Goal: Task Accomplishment & Management: Use online tool/utility

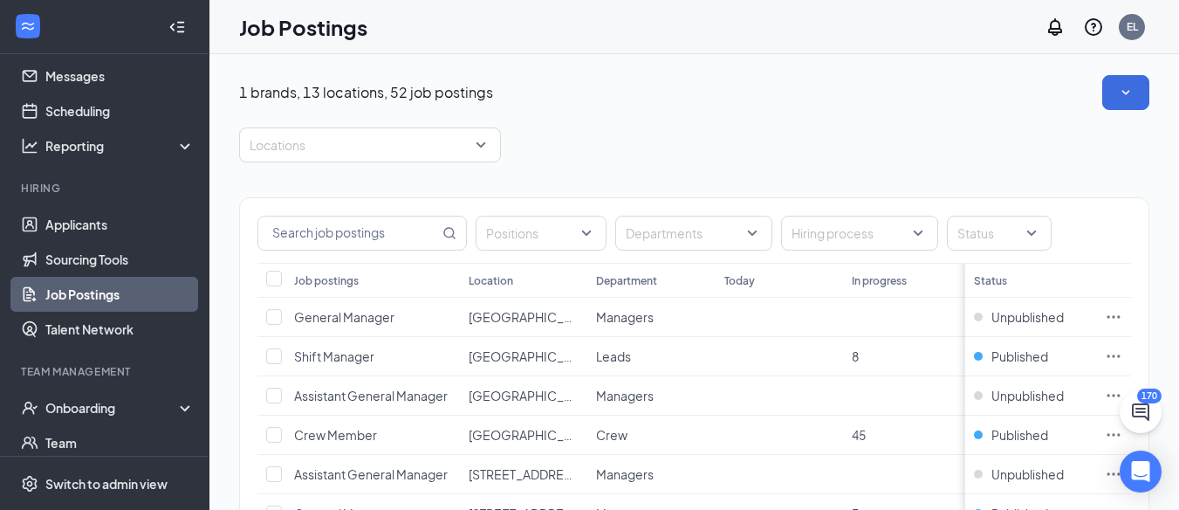
scroll to position [87, 0]
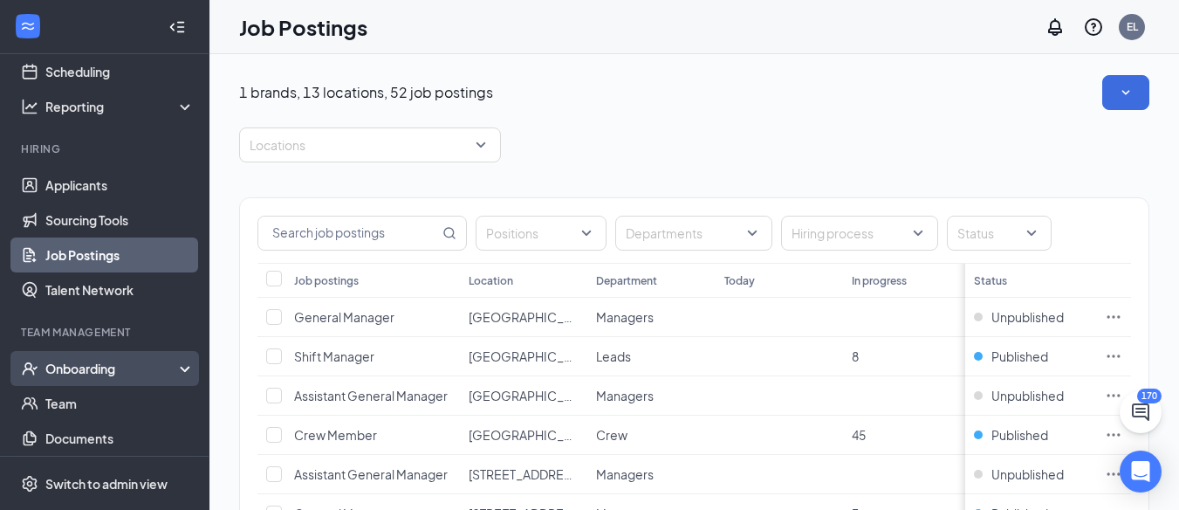
click at [74, 357] on div "Onboarding" at bounding box center [104, 368] width 209 height 35
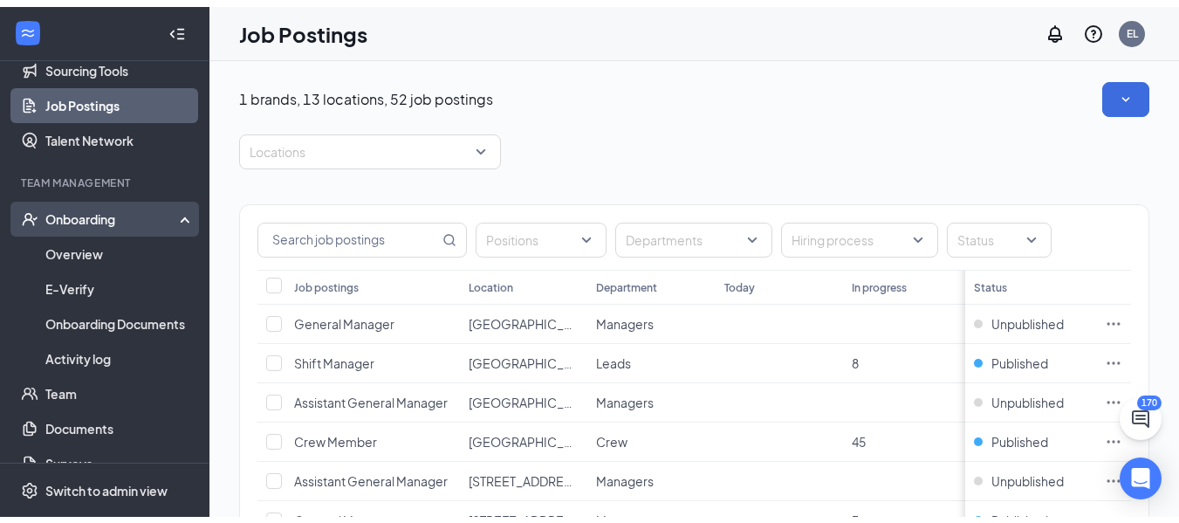
scroll to position [262, 0]
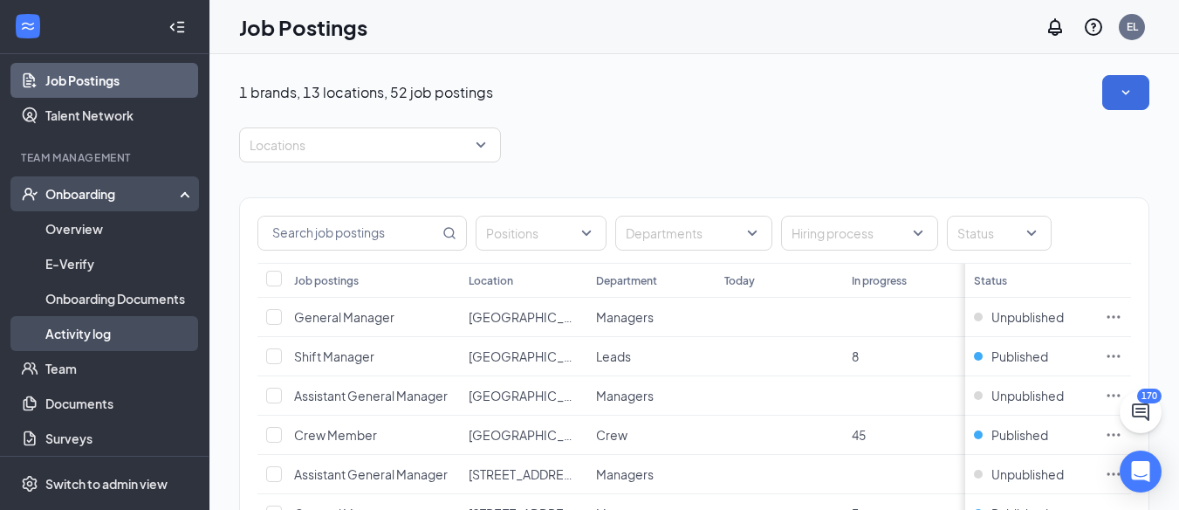
click at [84, 328] on link "Activity log" at bounding box center [119, 333] width 149 height 35
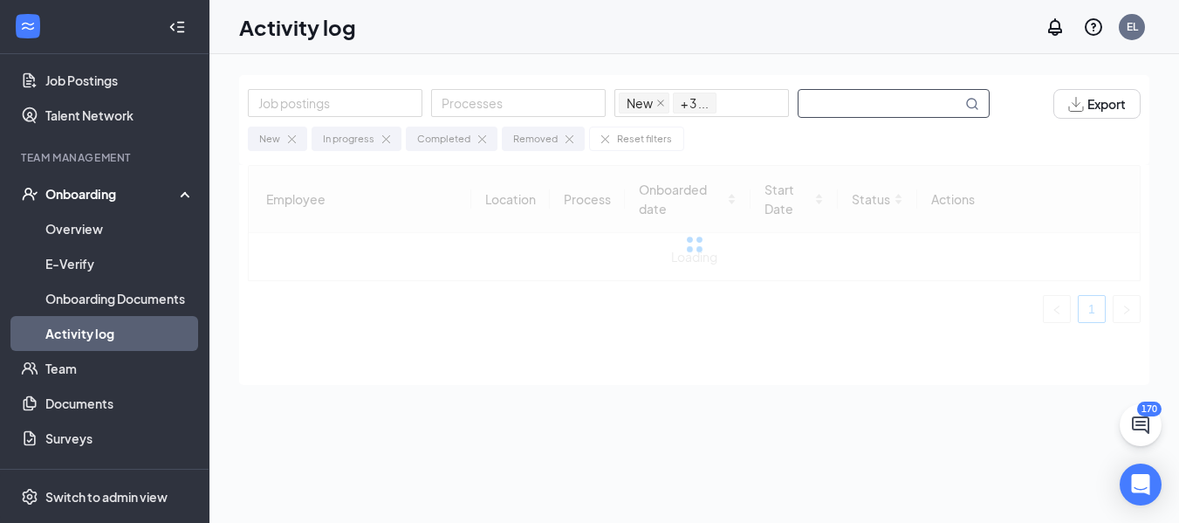
click at [839, 106] on input "text" at bounding box center [880, 103] width 163 height 27
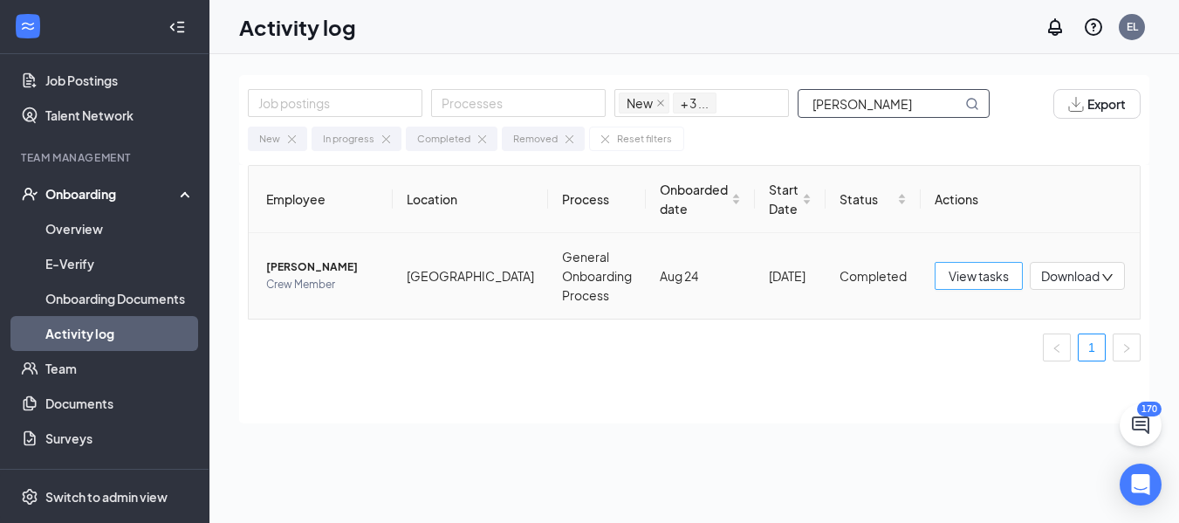
type input "[PERSON_NAME]"
click at [974, 276] on span "View tasks" at bounding box center [979, 275] width 60 height 19
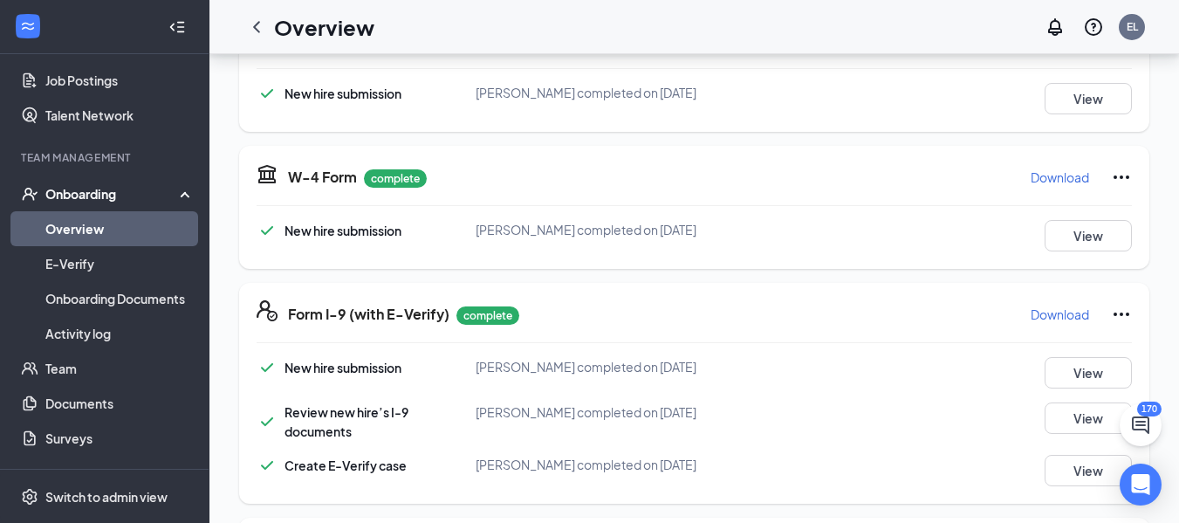
scroll to position [349, 0]
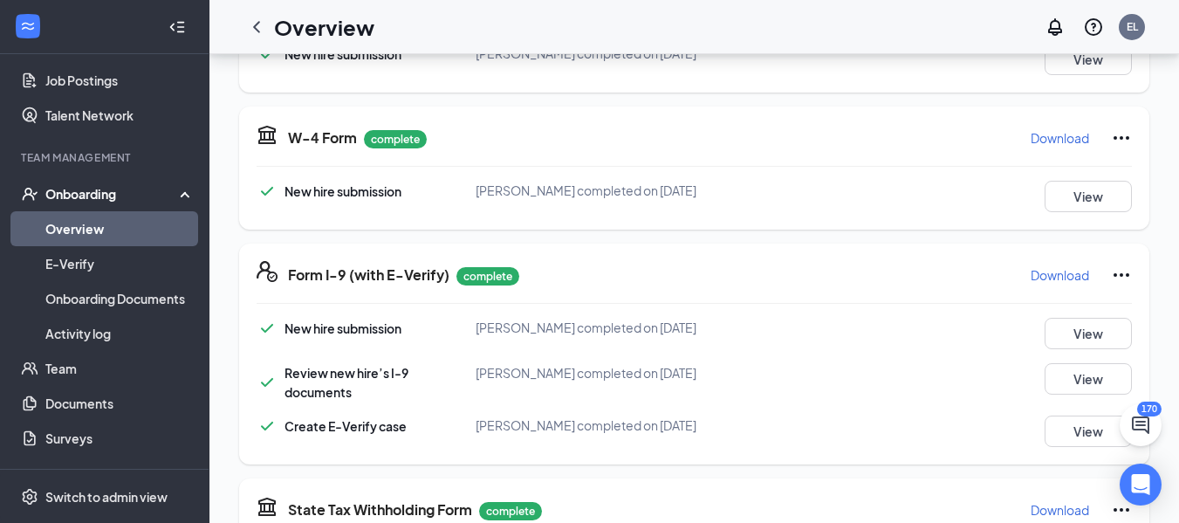
click at [1064, 274] on p "Download" at bounding box center [1060, 274] width 58 height 17
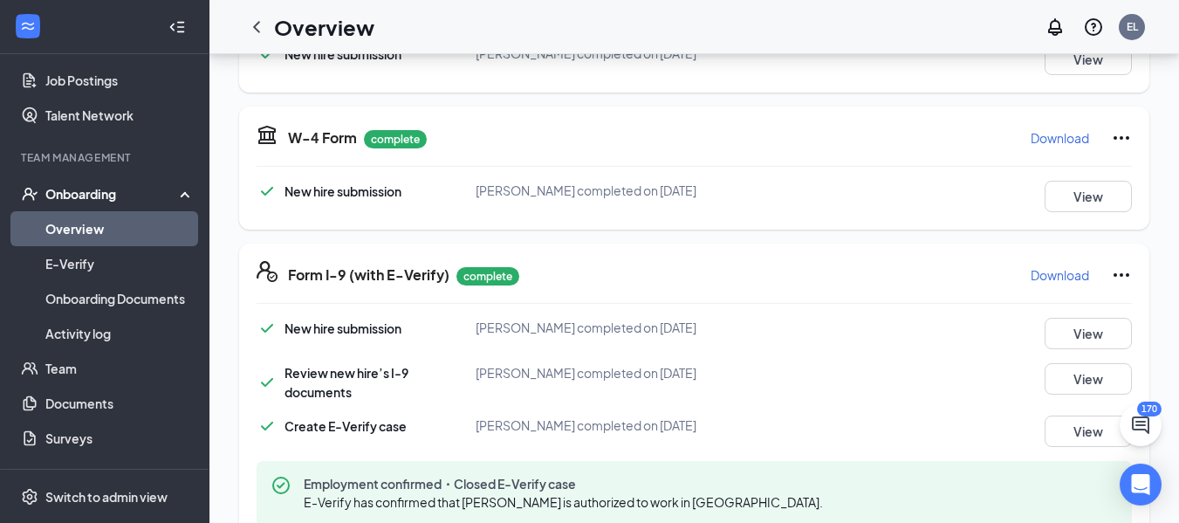
click at [257, 28] on icon "ChevronLeft" at bounding box center [256, 26] width 7 height 11
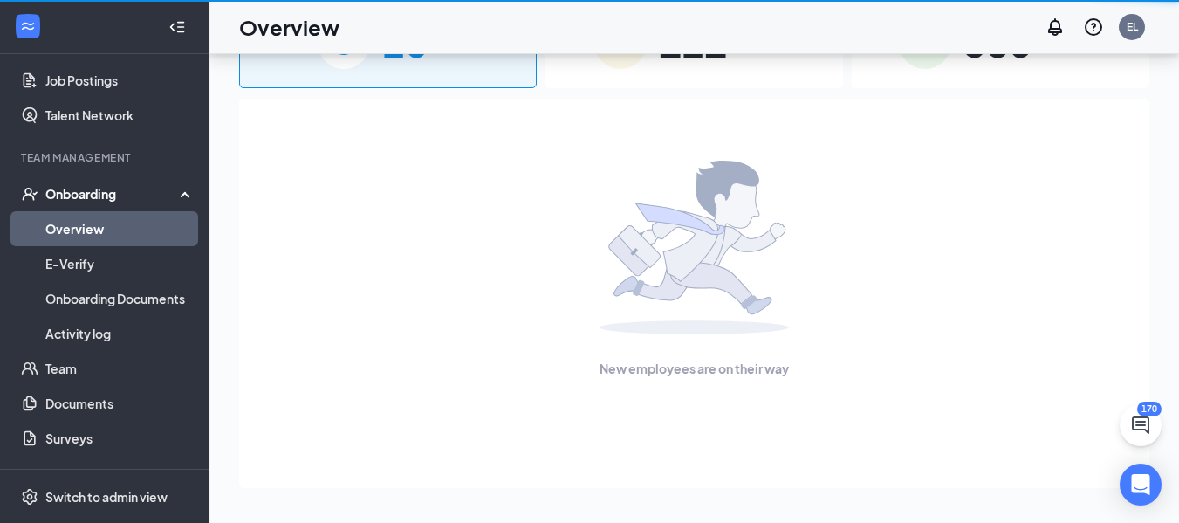
scroll to position [79, 0]
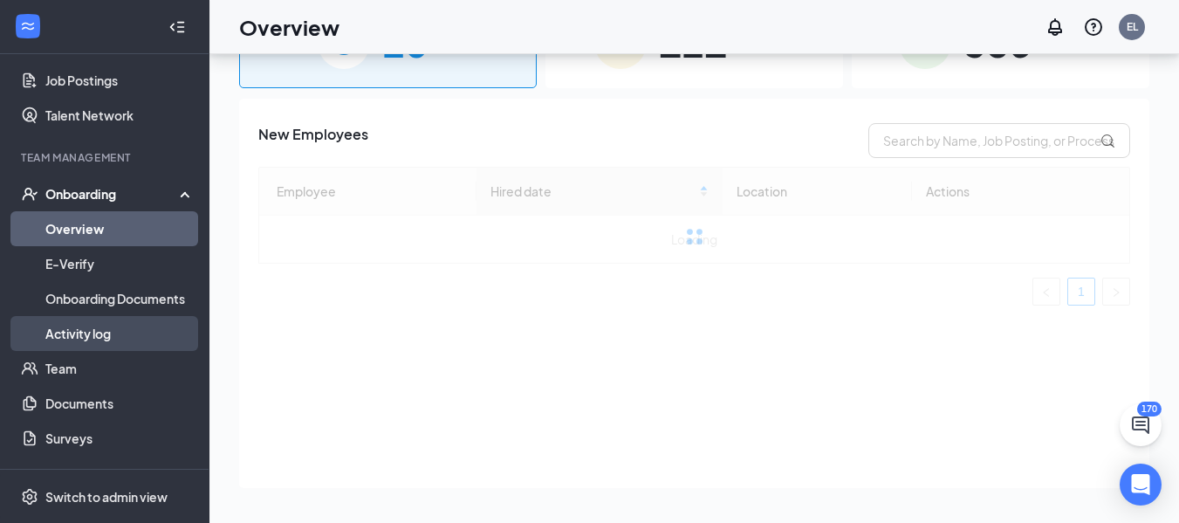
click at [122, 331] on link "Activity log" at bounding box center [119, 333] width 149 height 35
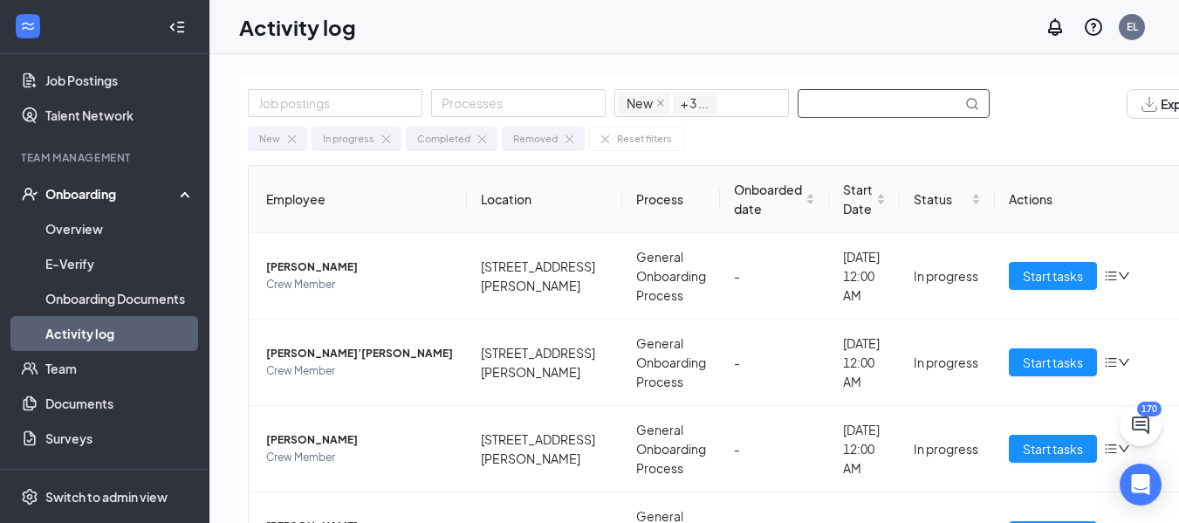
click at [825, 98] on input "text" at bounding box center [880, 103] width 163 height 27
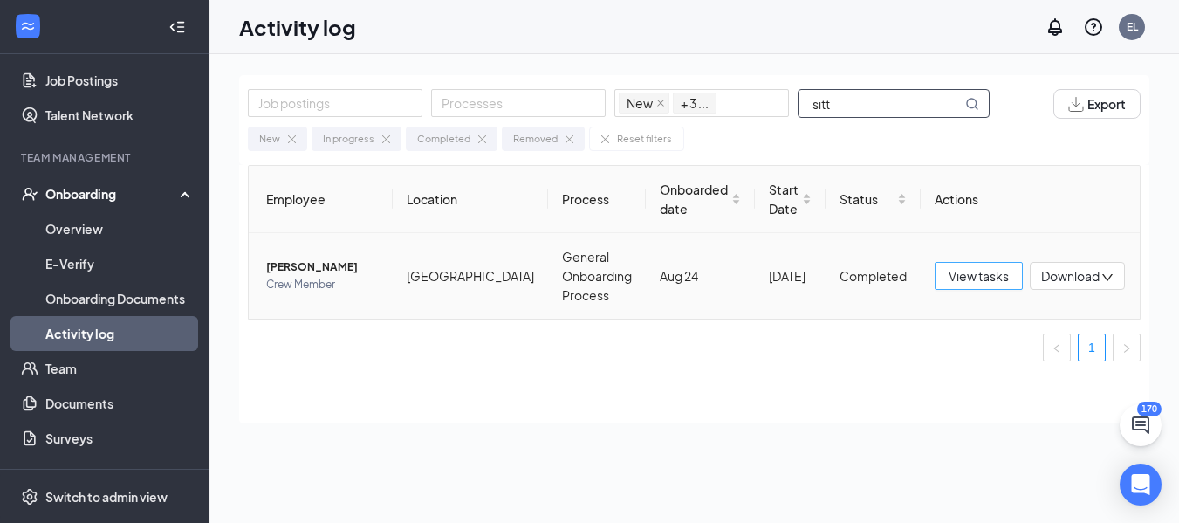
type input "sitt"
click at [983, 277] on span "View tasks" at bounding box center [979, 275] width 60 height 19
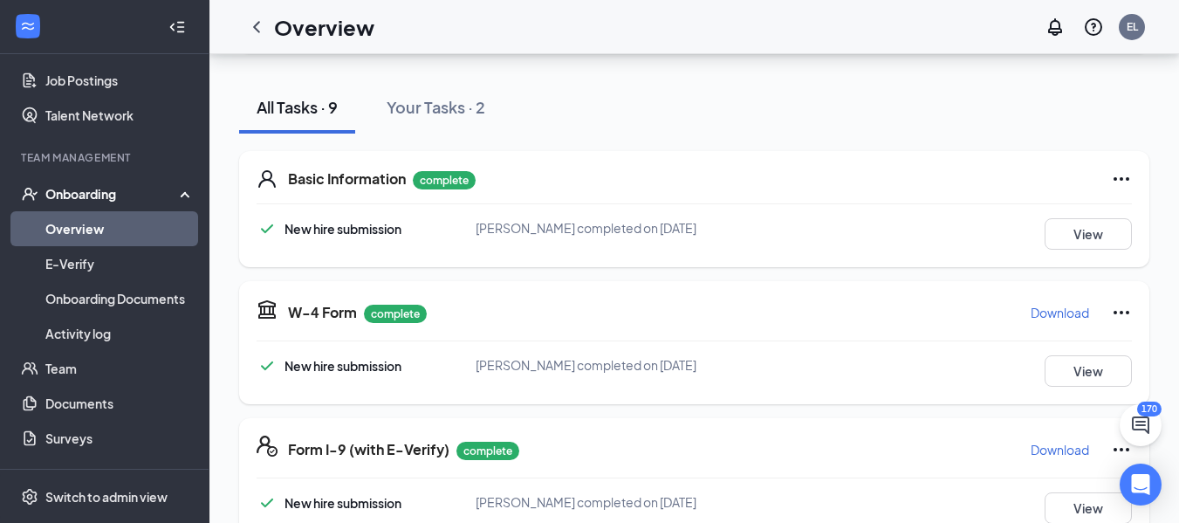
scroll to position [262, 0]
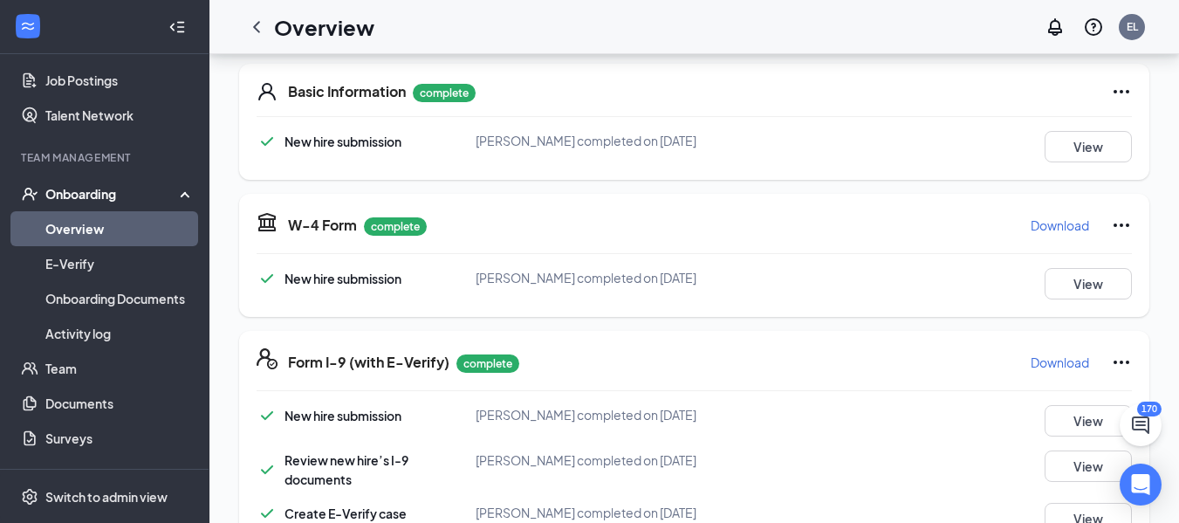
click at [1054, 362] on p "Download" at bounding box center [1060, 362] width 58 height 17
click at [84, 197] on div "Onboarding" at bounding box center [112, 193] width 134 height 17
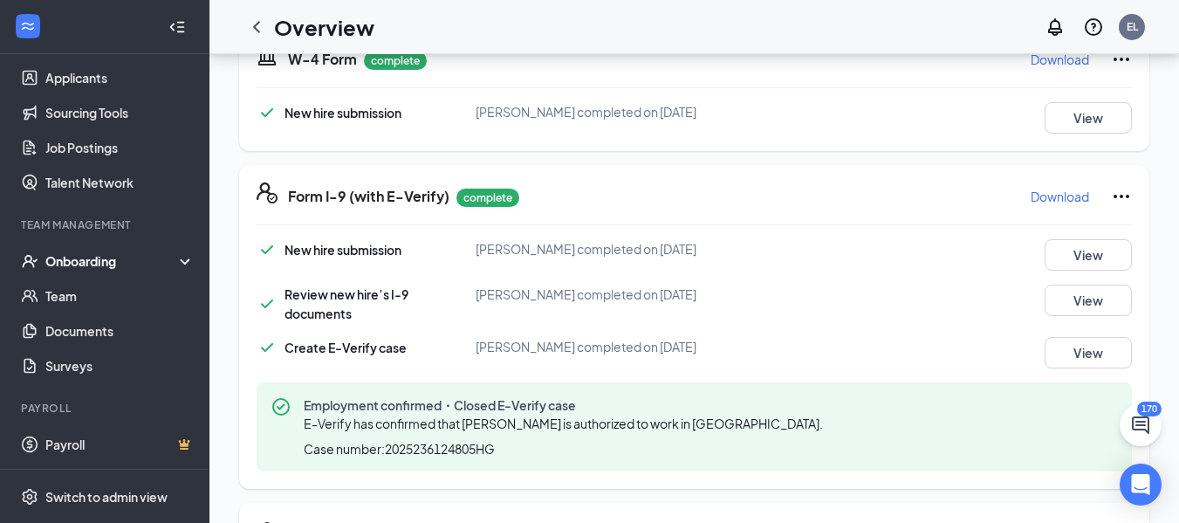
scroll to position [0, 0]
